Goal: Task Accomplishment & Management: Manage account settings

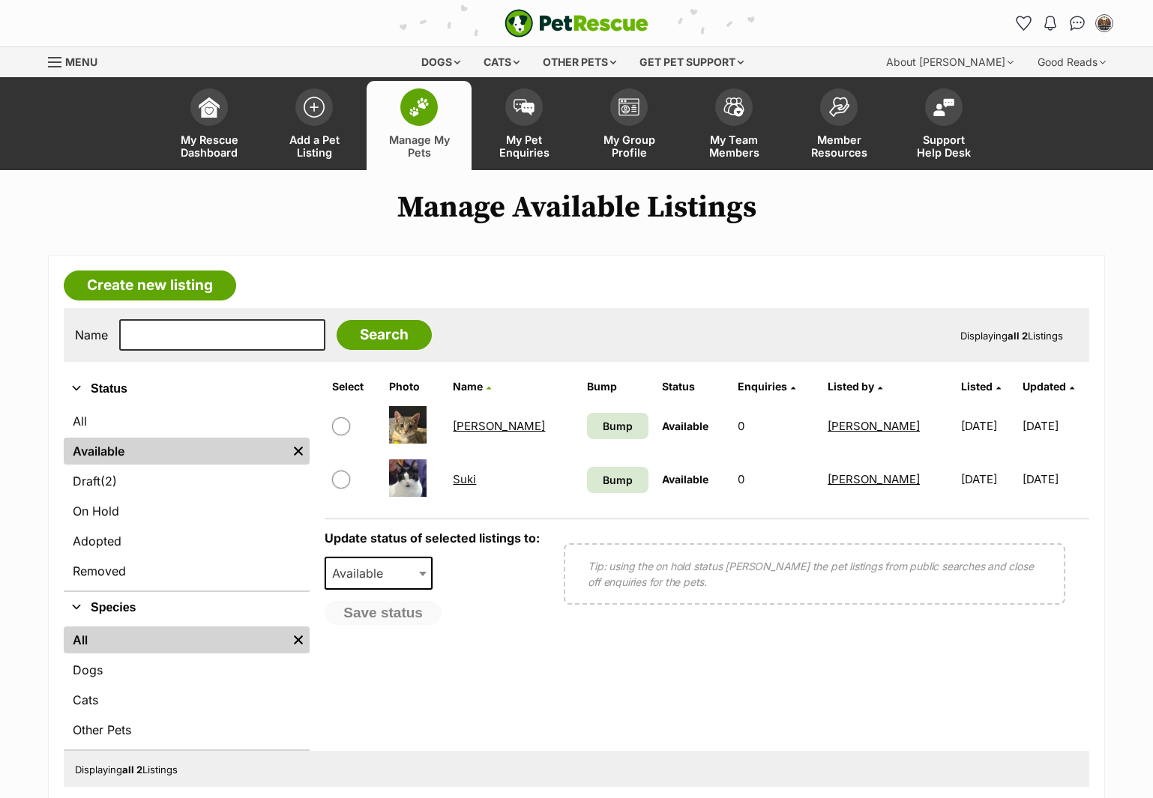
click at [478, 430] on link "[PERSON_NAME]" at bounding box center [499, 426] width 92 height 14
